Goal: Navigation & Orientation: Understand site structure

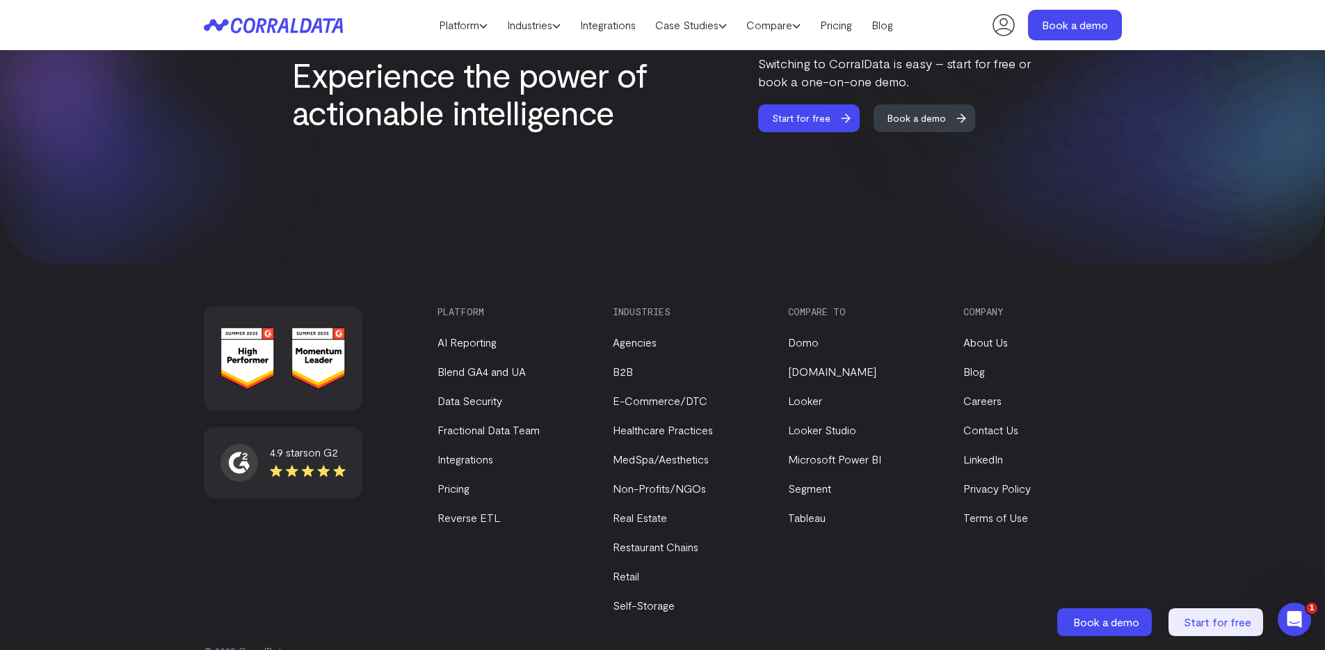
scroll to position [5912, 0]
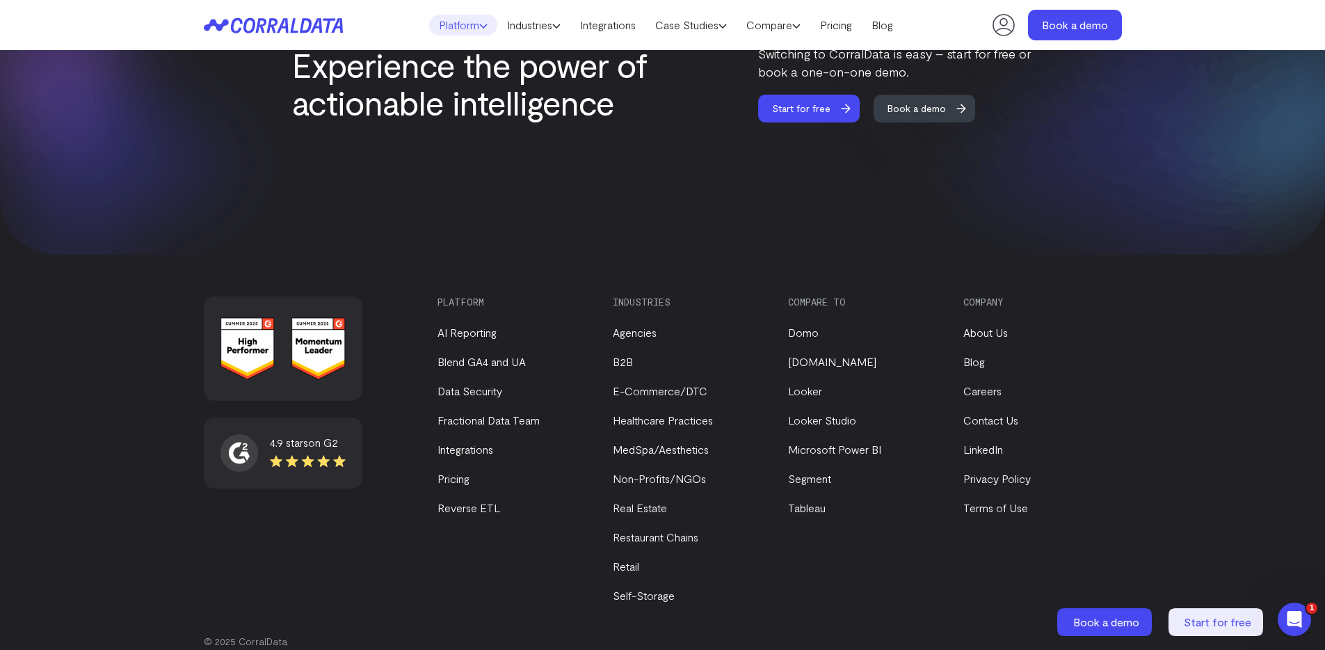
click at [468, 29] on link "Platform" at bounding box center [463, 25] width 68 height 21
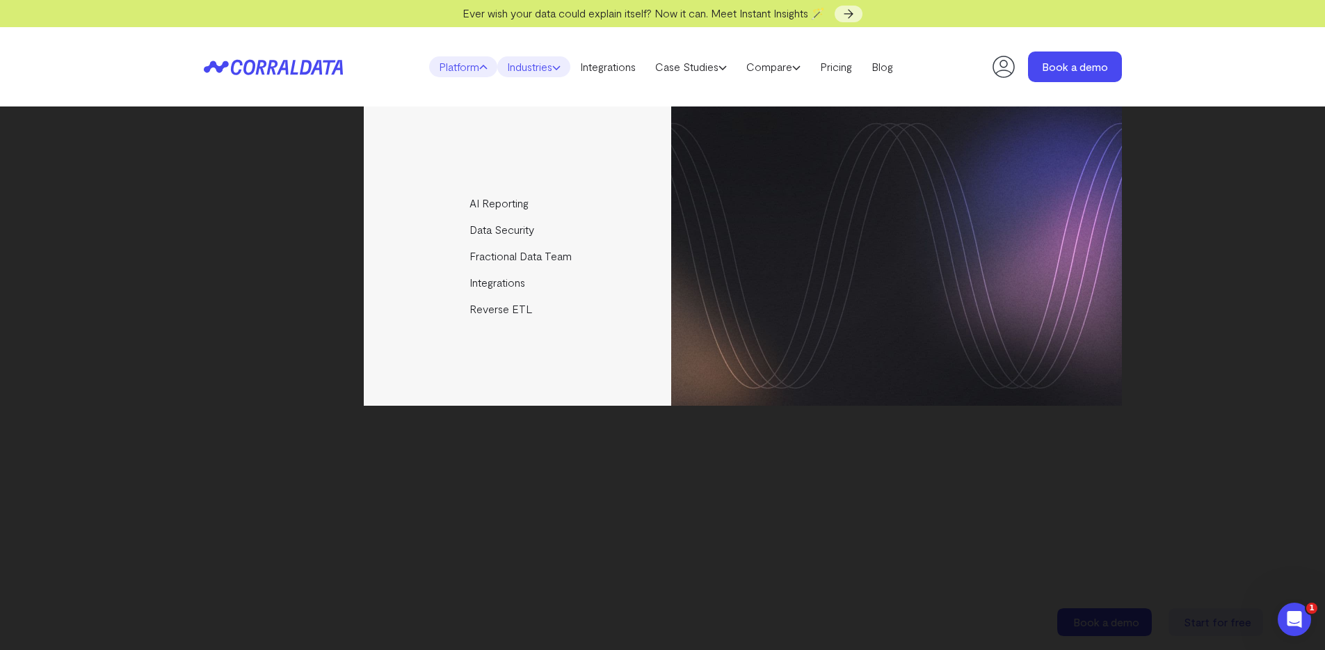
click at [533, 56] on link "Industries" at bounding box center [533, 66] width 73 height 21
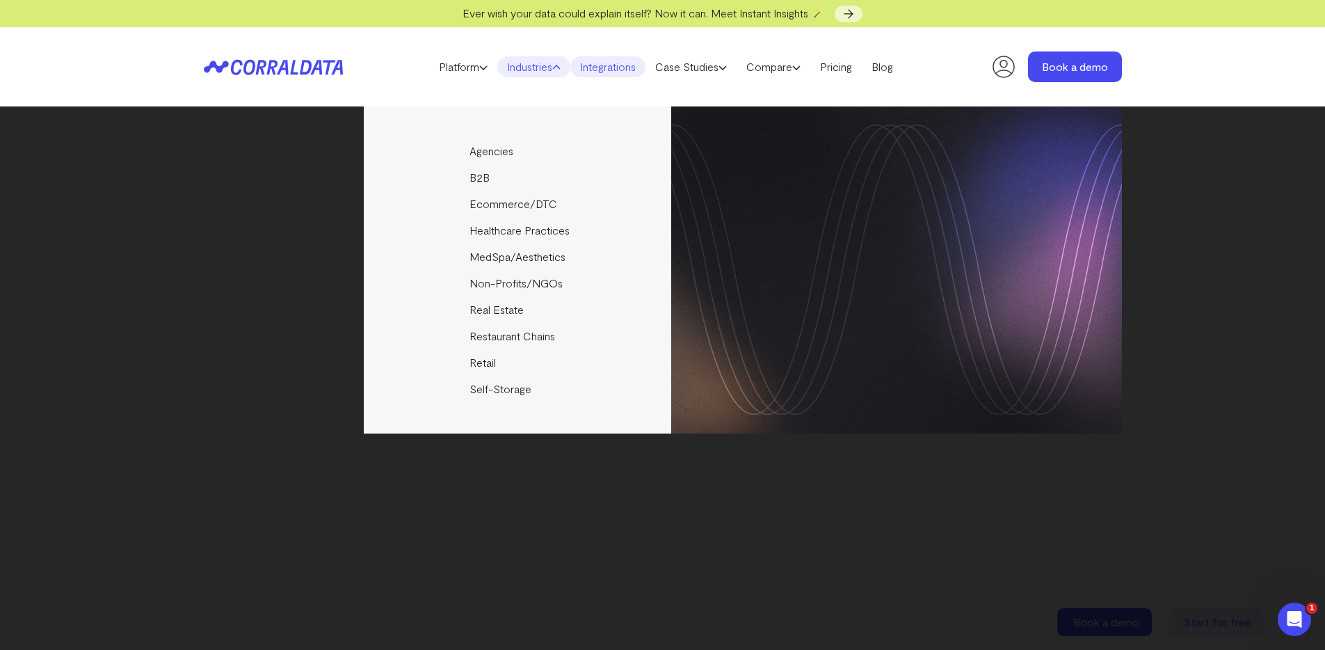
click at [589, 71] on link "Integrations" at bounding box center [607, 66] width 75 height 21
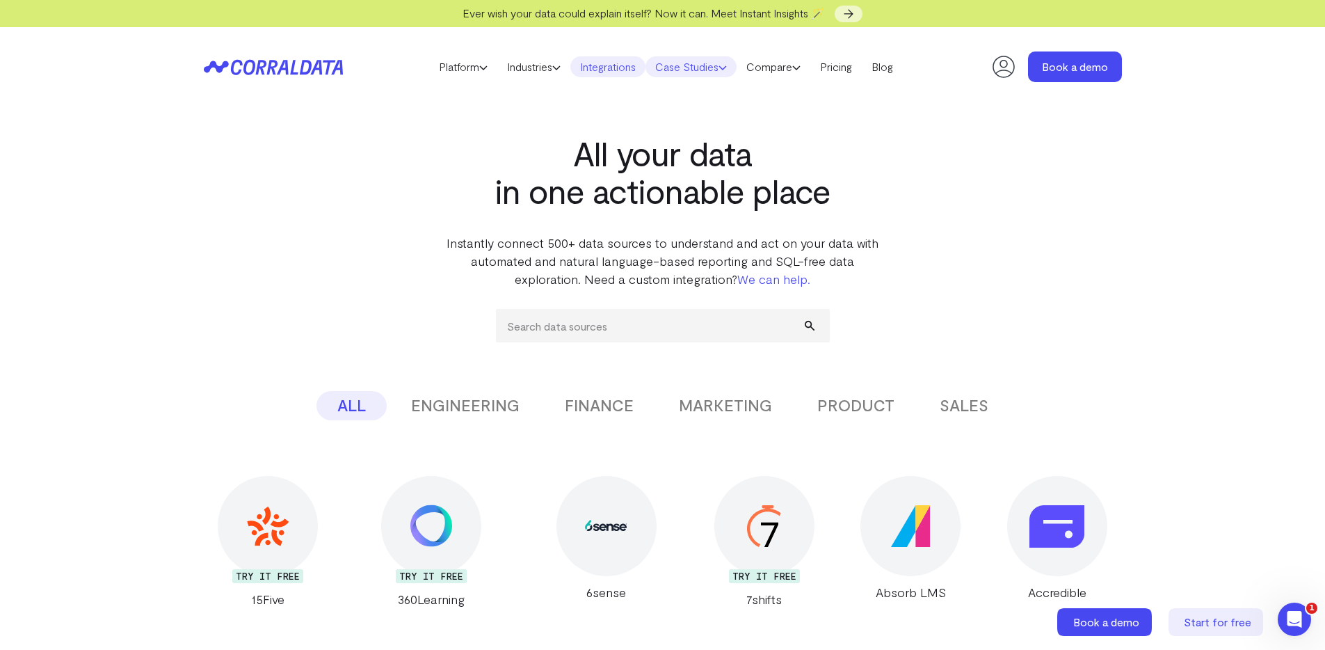
click at [684, 75] on link "Case Studies" at bounding box center [690, 66] width 91 height 21
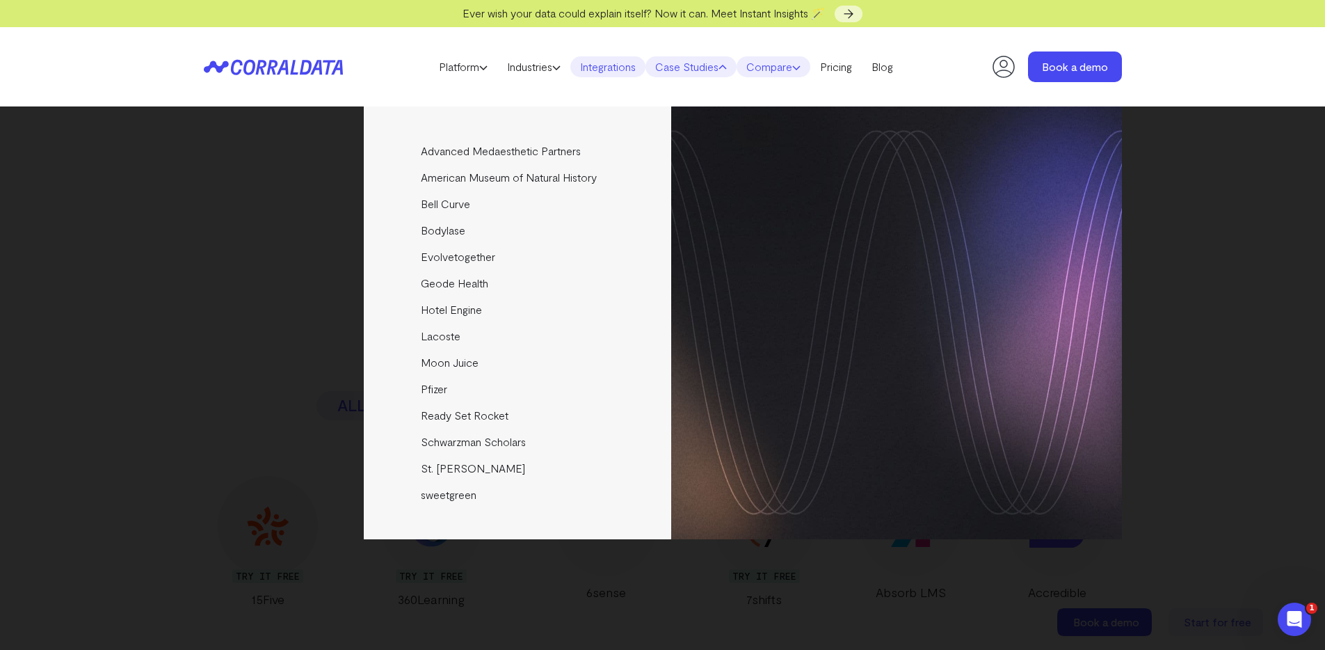
click at [761, 66] on link "Compare" at bounding box center [774, 66] width 74 height 21
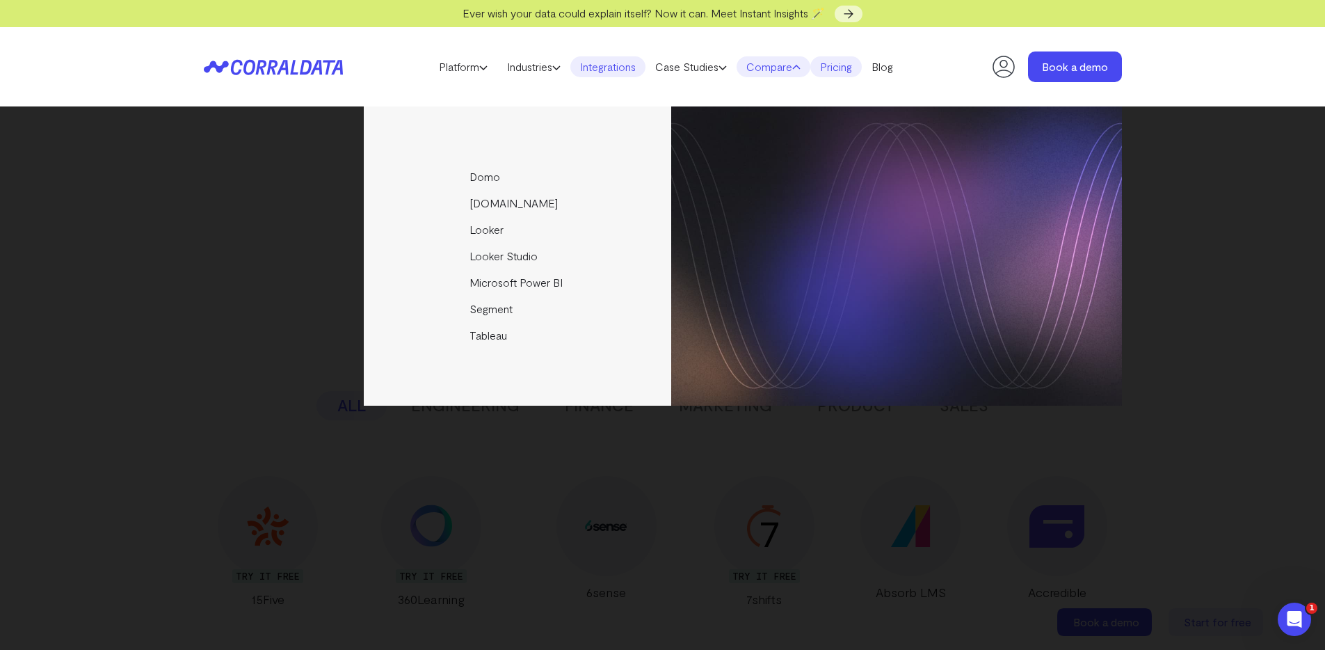
click at [844, 76] on link "Pricing" at bounding box center [835, 66] width 51 height 21
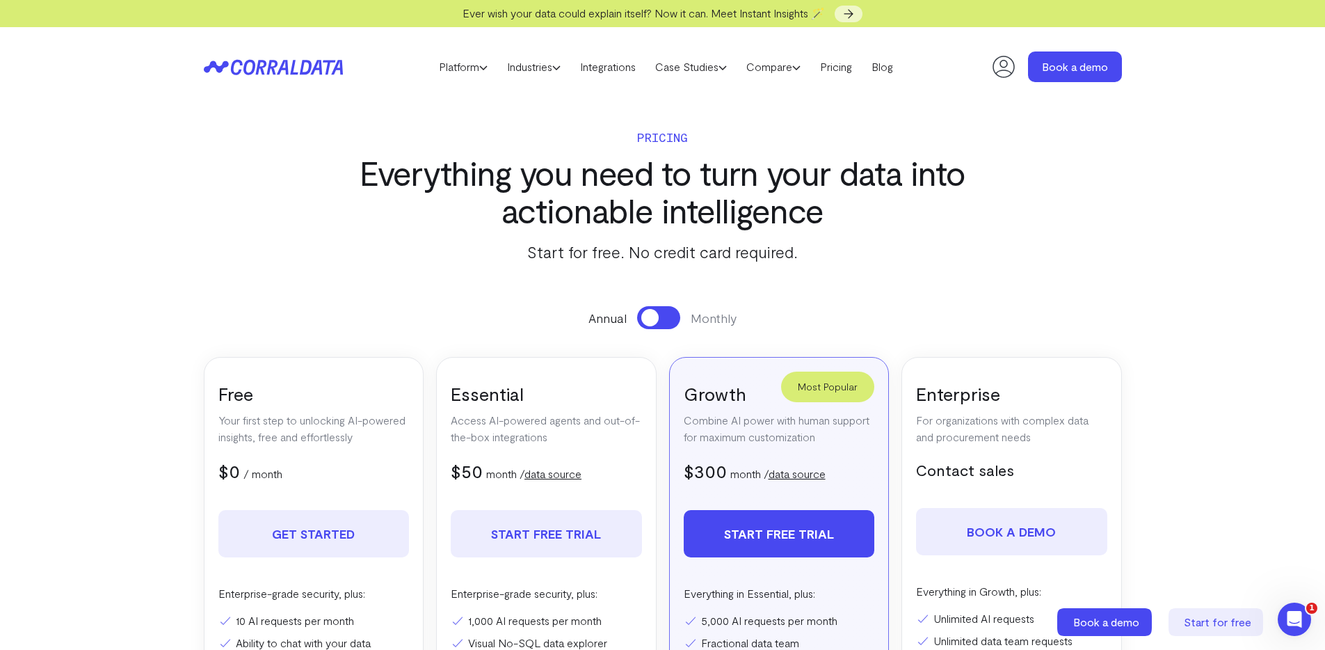
click at [299, 73] on icon at bounding box center [273, 67] width 139 height 16
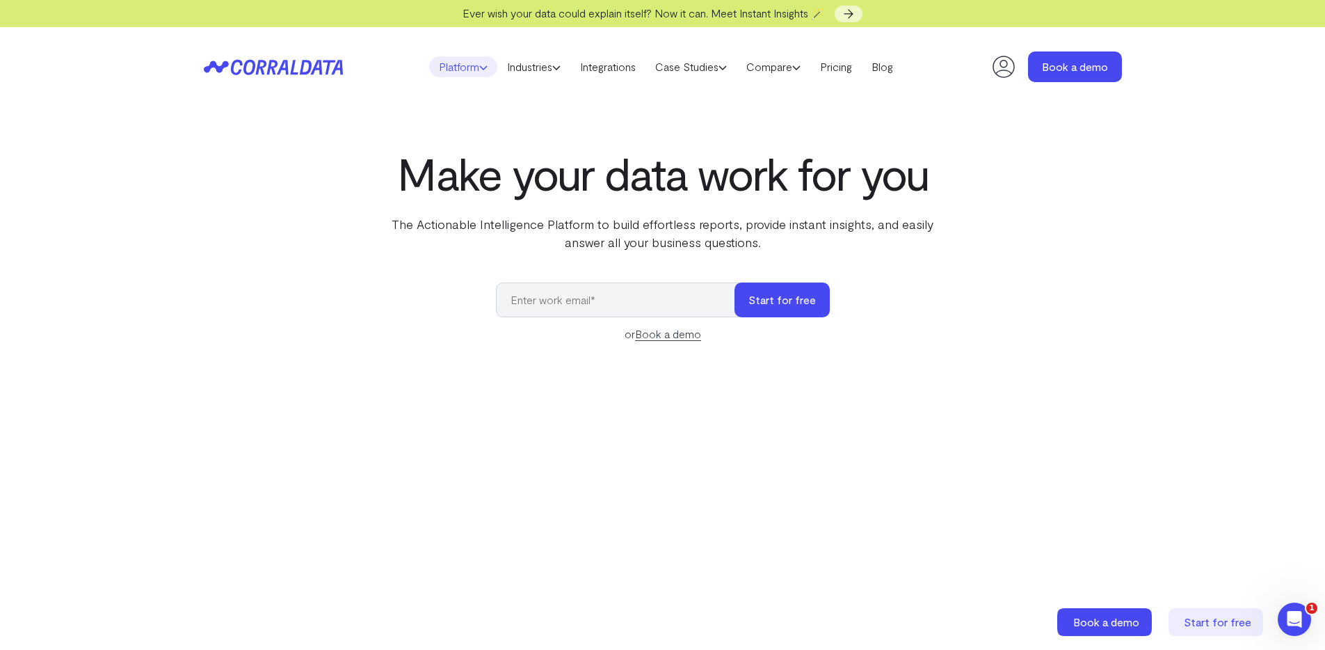
click at [468, 74] on link "Platform" at bounding box center [463, 66] width 68 height 21
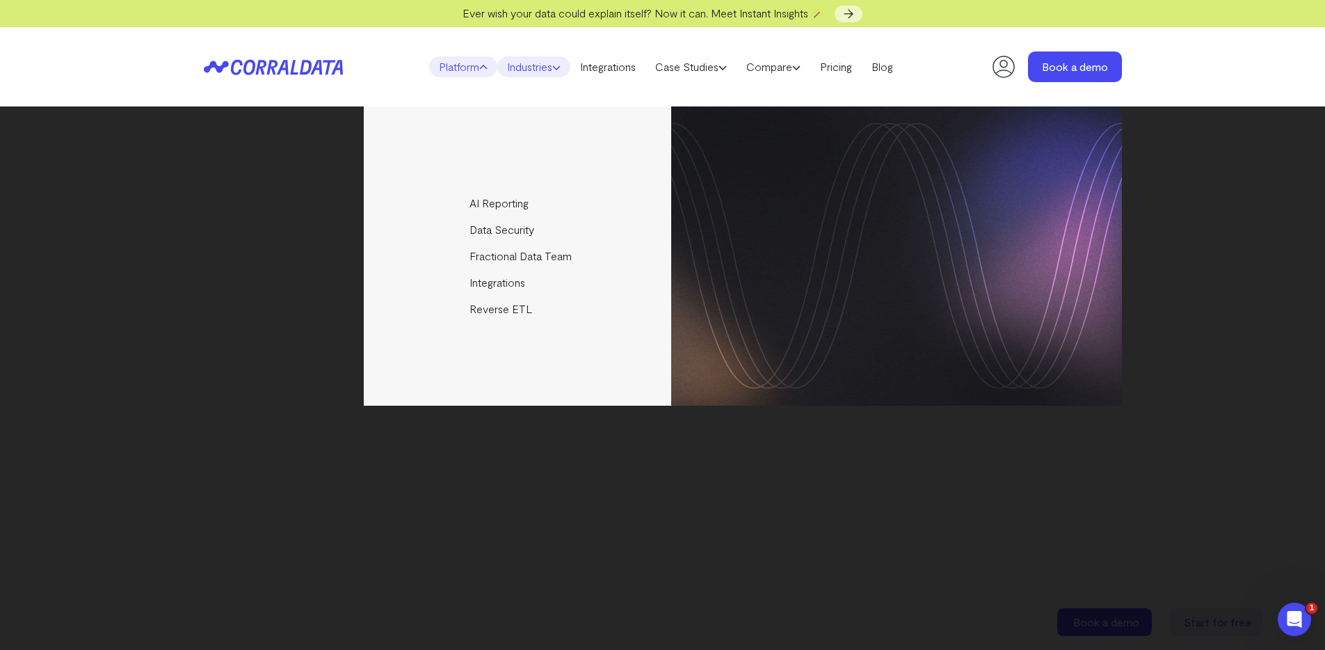
click at [558, 74] on link "Industries" at bounding box center [533, 66] width 73 height 21
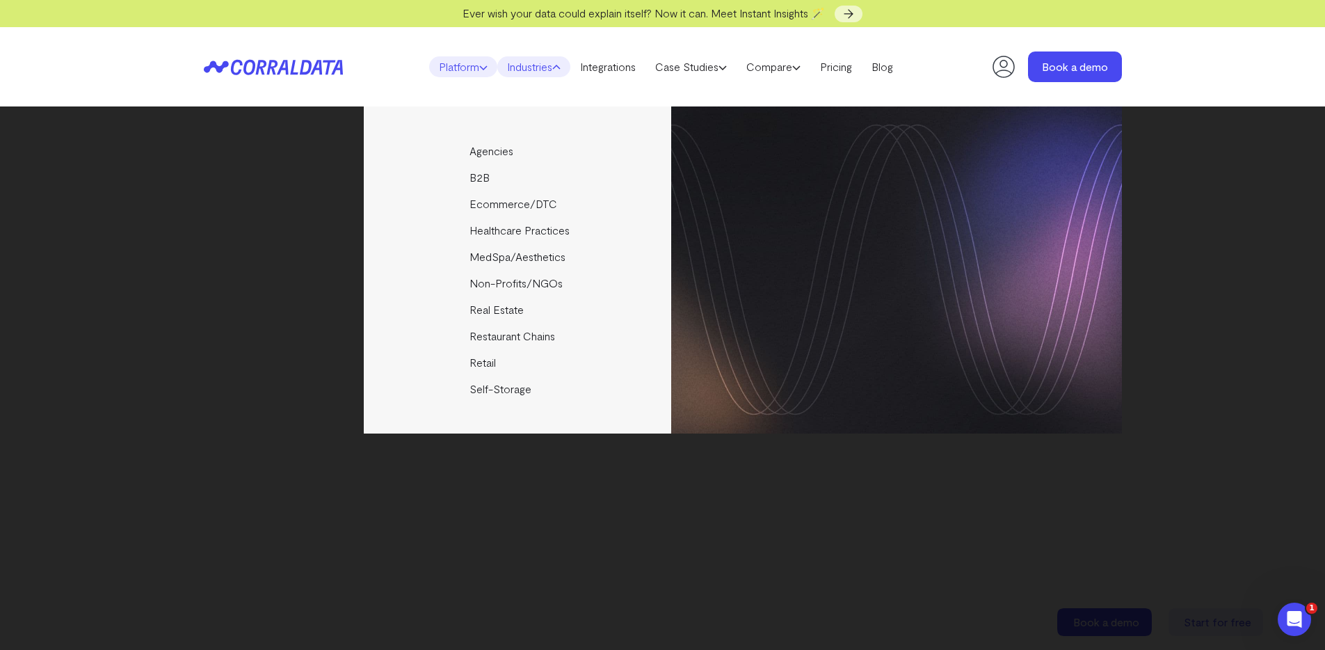
click at [465, 71] on link "Platform" at bounding box center [463, 66] width 68 height 21
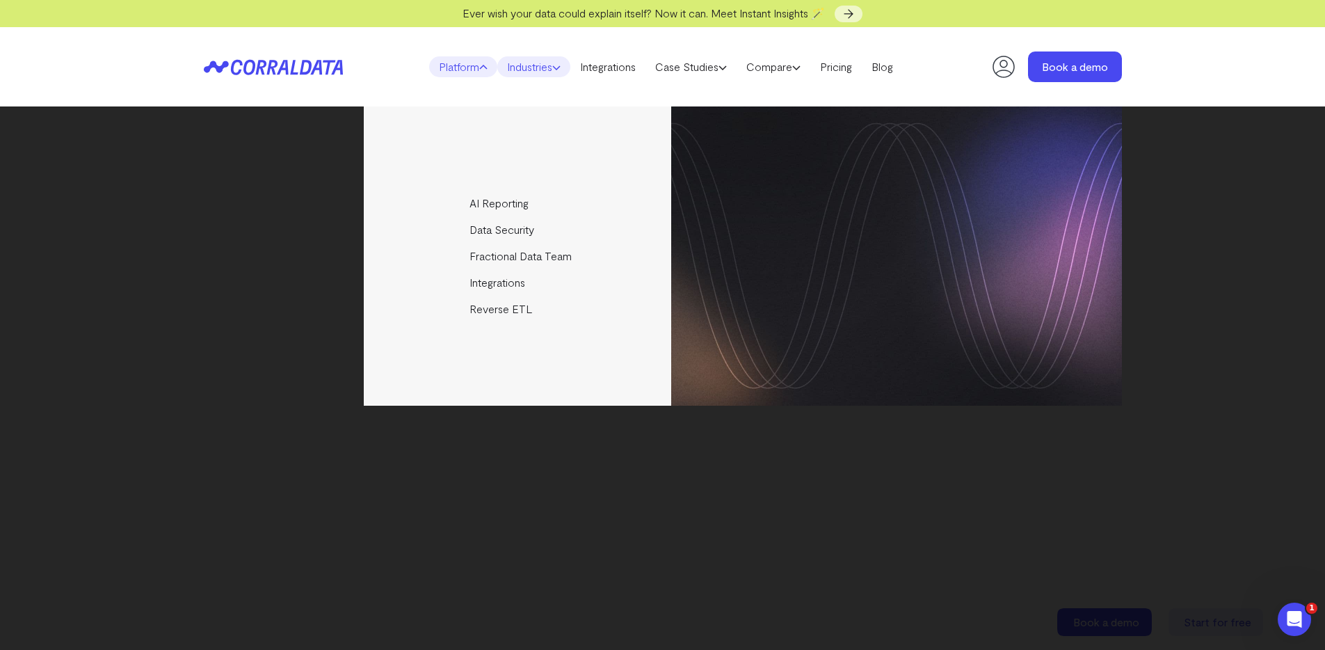
click at [528, 74] on link "Industries" at bounding box center [533, 66] width 73 height 21
